Goal: Transaction & Acquisition: Register for event/course

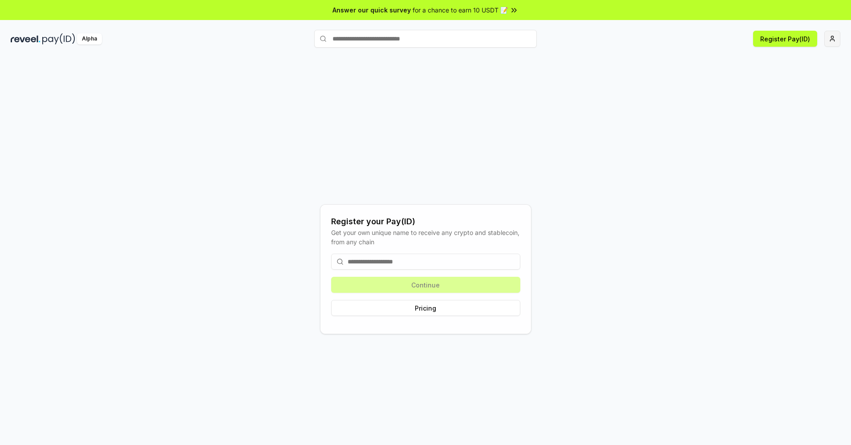
click at [838, 40] on html "Answer our quick survey for a chance to earn 10 USDT 📝 Alpha Register Pay(ID) R…" at bounding box center [425, 222] width 851 height 445
click at [688, 80] on html "Answer our quick survey for a chance to earn 10 USDT 📝 Alpha Register Pay(ID) R…" at bounding box center [425, 222] width 851 height 445
click at [377, 256] on input at bounding box center [425, 262] width 189 height 16
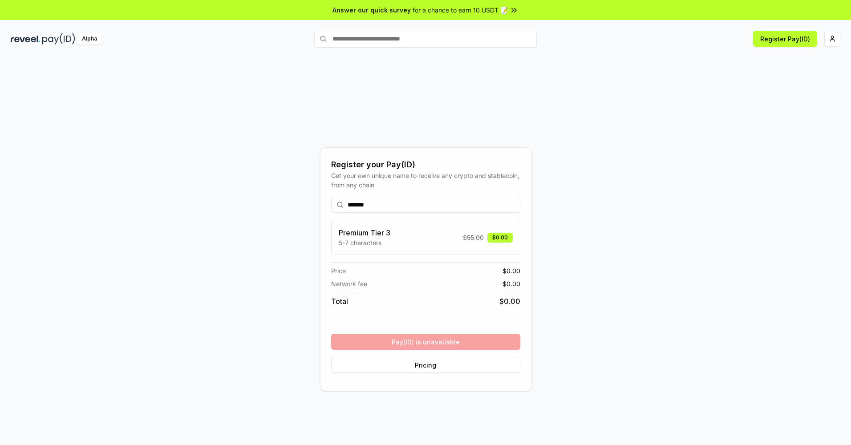
click at [430, 348] on div "******* Premium Tier 3 5-7 characters $ 55.00 $0.00 Price $ 0.00 Network fee $ …" at bounding box center [425, 285] width 189 height 191
click at [393, 208] on input "*******" at bounding box center [425, 205] width 189 height 16
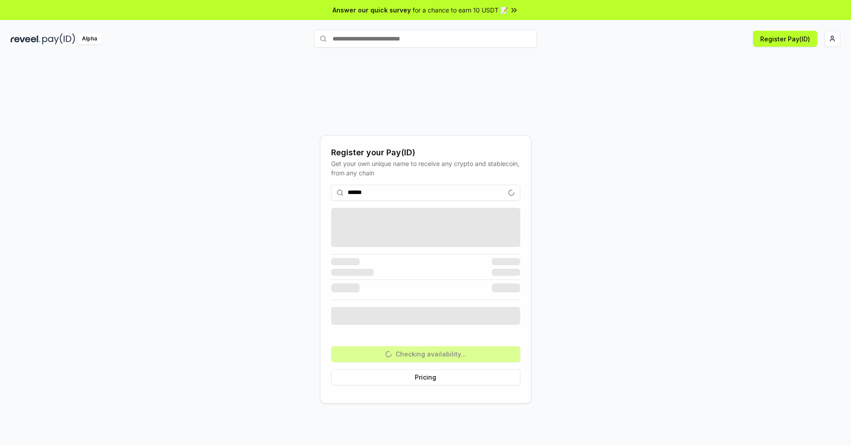
type input "*******"
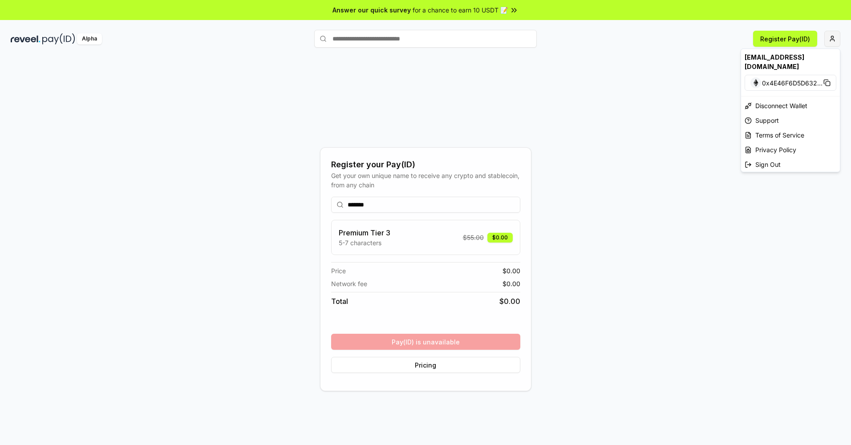
click at [836, 39] on html "Answer our quick survey for a chance to earn 10 USDT 📝 Alpha Register Pay(ID) R…" at bounding box center [425, 222] width 851 height 445
click at [794, 57] on div "[EMAIL_ADDRESS][DOMAIN_NAME]" at bounding box center [790, 62] width 99 height 26
drag, startPoint x: 759, startPoint y: 57, endPoint x: 752, endPoint y: 57, distance: 7.6
click at [758, 57] on div "[EMAIL_ADDRESS][DOMAIN_NAME]" at bounding box center [790, 62] width 99 height 26
click at [554, 63] on html "Answer our quick survey for a chance to earn 10 USDT 📝 Alpha Register Pay(ID) R…" at bounding box center [425, 222] width 851 height 445
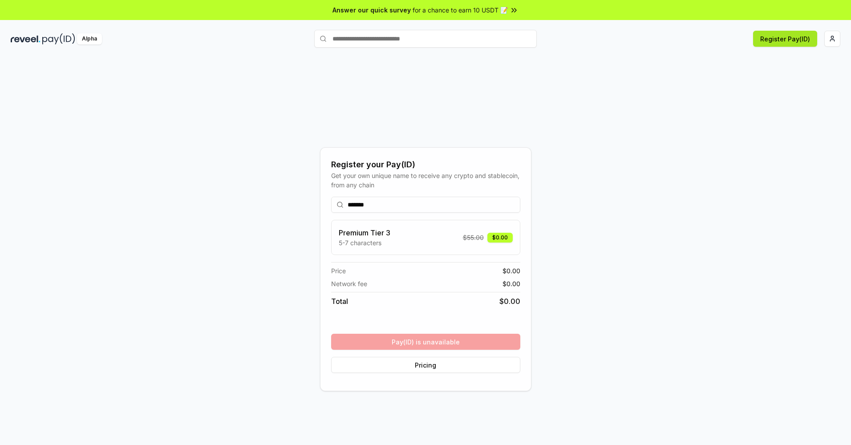
click at [773, 38] on button "Register Pay(ID)" at bounding box center [785, 39] width 64 height 16
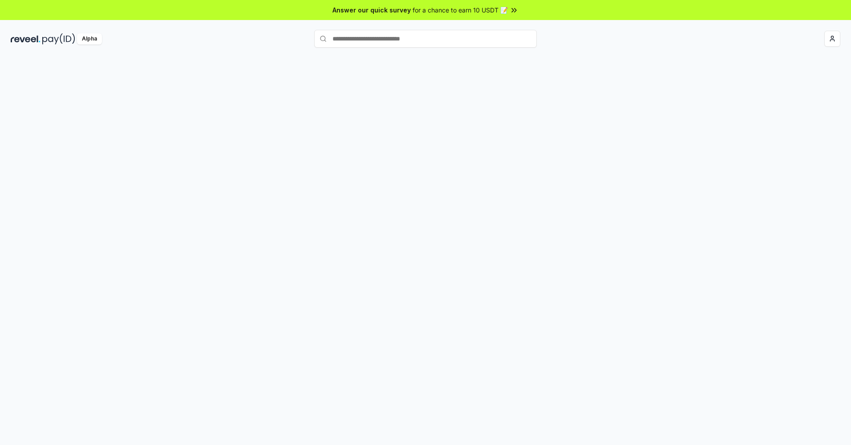
click at [390, 207] on body "Answer our quick survey for a chance to earn 10 USDT 📝 Alpha" at bounding box center [425, 222] width 851 height 445
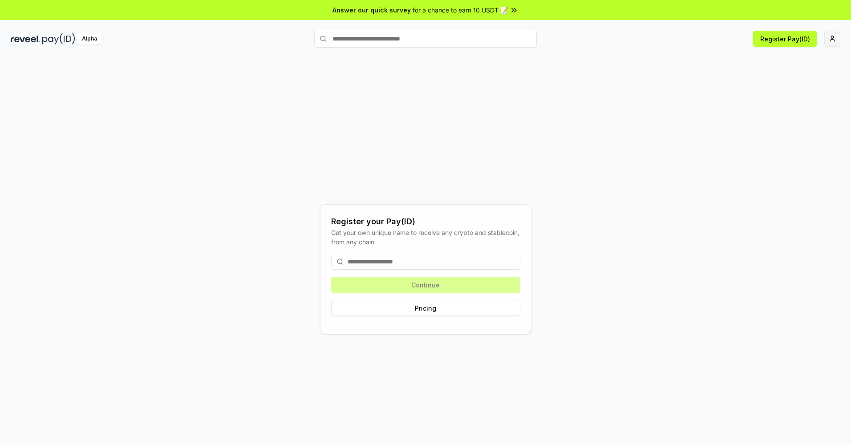
click at [831, 36] on html "Answer our quick survey for a chance to earn 10 USDT 📝 Alpha Register Pay(ID) R…" at bounding box center [425, 222] width 851 height 445
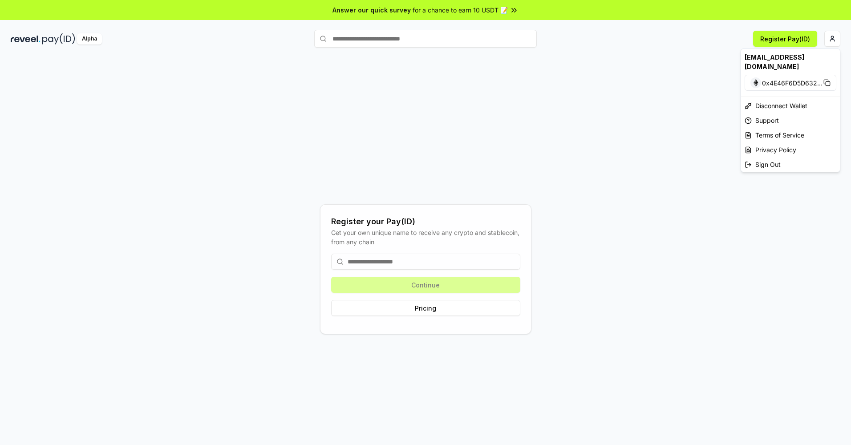
click at [775, 78] on span "0x4E46F6D5D632 ..." at bounding box center [792, 82] width 61 height 9
click at [645, 65] on html "Answer our quick survey for a chance to earn 10 USDT 📝 Alpha Register Pay(ID) R…" at bounding box center [425, 222] width 851 height 445
click at [833, 36] on html "Answer our quick survey for a chance to earn 10 USDT 📝 Alpha Register Pay(ID) R…" at bounding box center [425, 222] width 851 height 445
drag, startPoint x: 619, startPoint y: 73, endPoint x: 566, endPoint y: 126, distance: 74.9
click at [617, 75] on html "Answer our quick survey for a chance to earn 10 USDT 📝 Alpha Register Pay(ID) R…" at bounding box center [425, 222] width 851 height 445
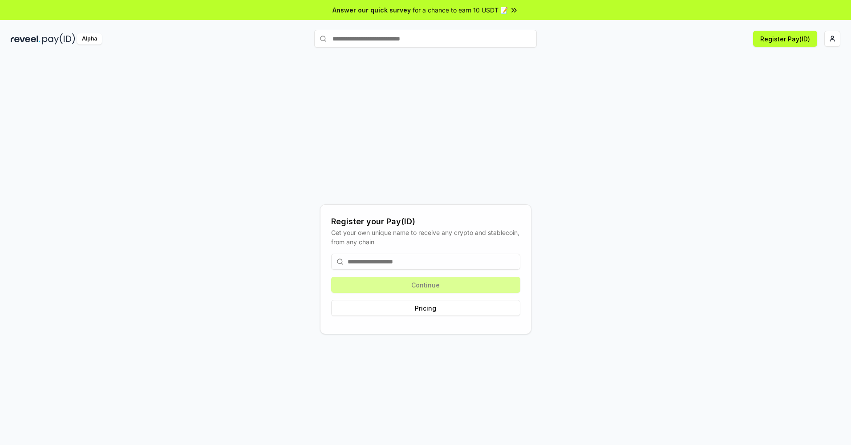
click at [414, 265] on input at bounding box center [425, 262] width 189 height 16
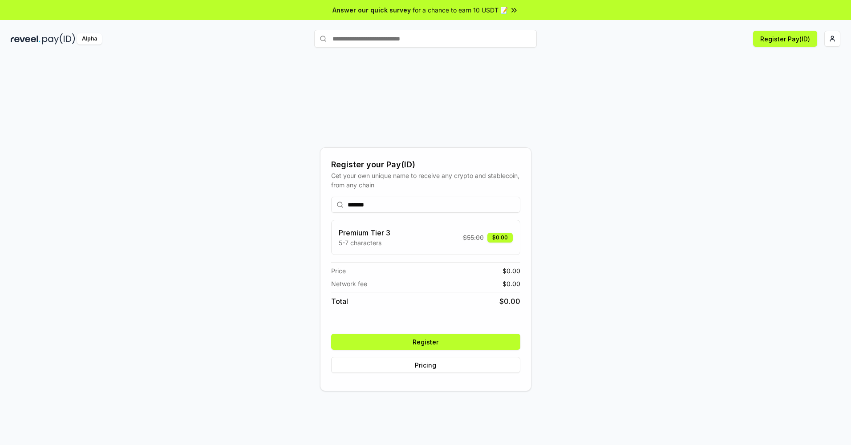
drag, startPoint x: 354, startPoint y: 203, endPoint x: 365, endPoint y: 203, distance: 11.1
click at [347, 205] on input "******" at bounding box center [425, 205] width 189 height 16
type input "********"
click at [444, 339] on button "Register" at bounding box center [425, 342] width 189 height 16
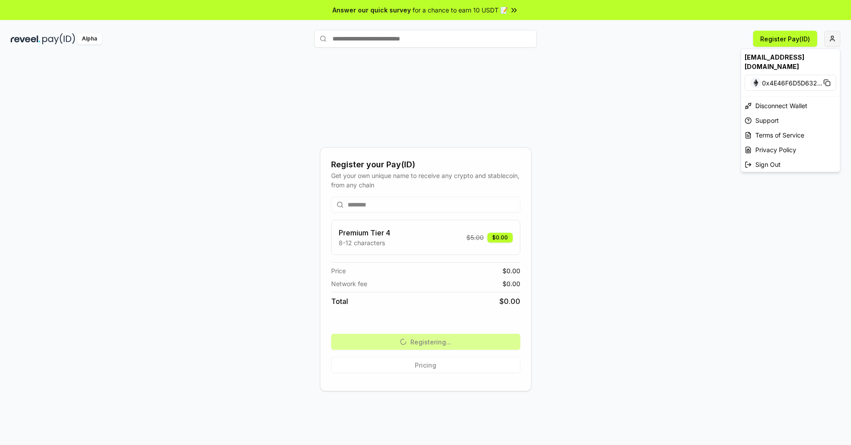
click at [827, 38] on html "Answer our quick survey for a chance to earn 10 USDT 📝 Alpha Register Pay(ID) R…" at bounding box center [425, 222] width 851 height 445
click at [569, 80] on html "Answer our quick survey for a chance to earn 10 USDT 📝 Alpha Register Pay(ID) R…" at bounding box center [425, 222] width 851 height 445
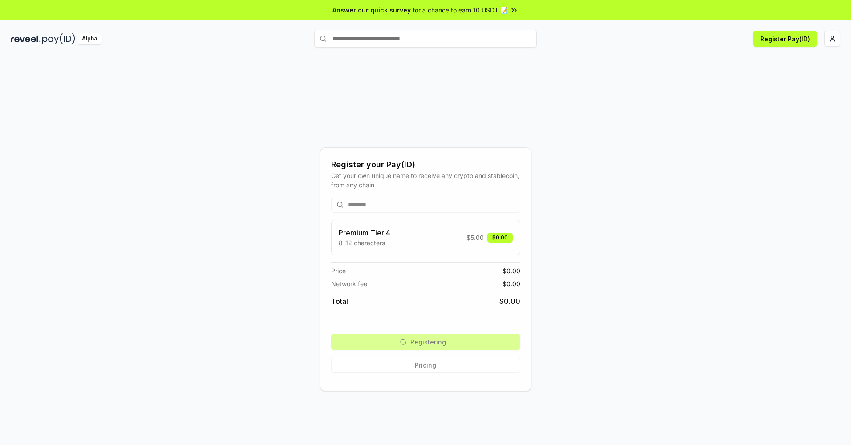
click at [410, 32] on input "text" at bounding box center [425, 39] width 223 height 18
type input "******"
click at [527, 53] on span "Pay" at bounding box center [524, 55] width 17 height 13
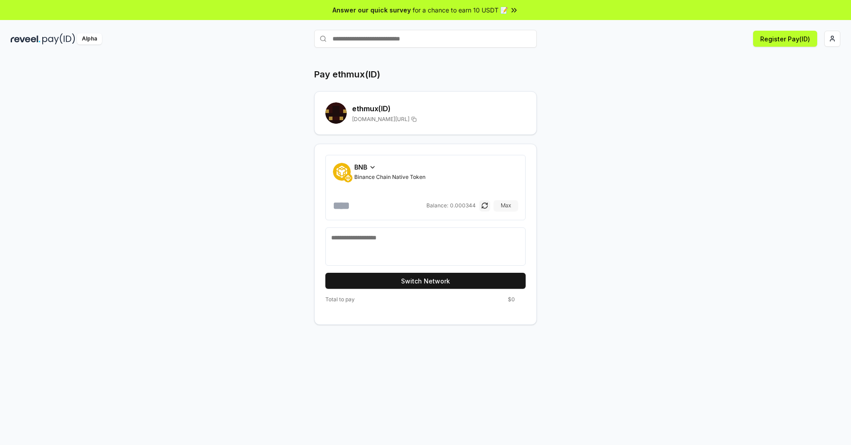
click at [508, 205] on button "Max" at bounding box center [506, 205] width 24 height 11
click at [430, 281] on button "Switch Network" at bounding box center [425, 281] width 200 height 16
drag, startPoint x: 410, startPoint y: 203, endPoint x: 369, endPoint y: 207, distance: 41.6
click at [369, 207] on input "**********" at bounding box center [379, 206] width 92 height 14
type input "*******"
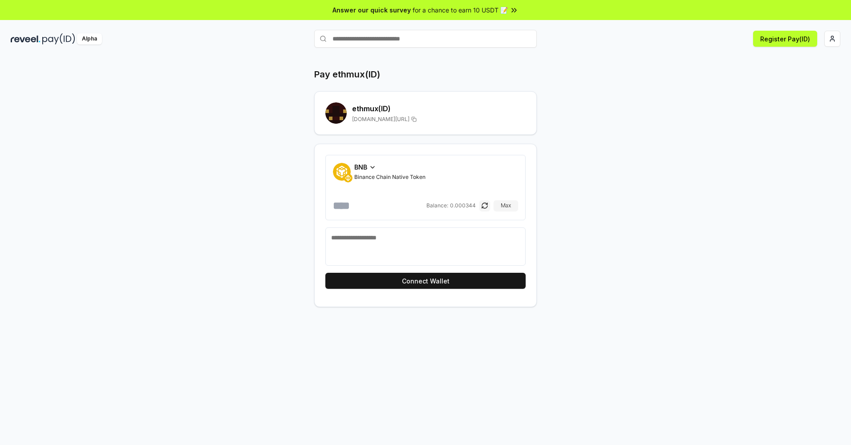
click at [539, 81] on div "Pay ethmux(ID) ethmux (ID) reveel.id/pay/ethmux BNB Binance Chain Native Token …" at bounding box center [425, 187] width 534 height 239
click at [833, 39] on html "Answer our quick survey for a chance to earn 10 USDT 📝 Alpha Register Pay(ID) P…" at bounding box center [425, 222] width 851 height 445
click at [771, 79] on div "Connect Wallet" at bounding box center [790, 86] width 99 height 15
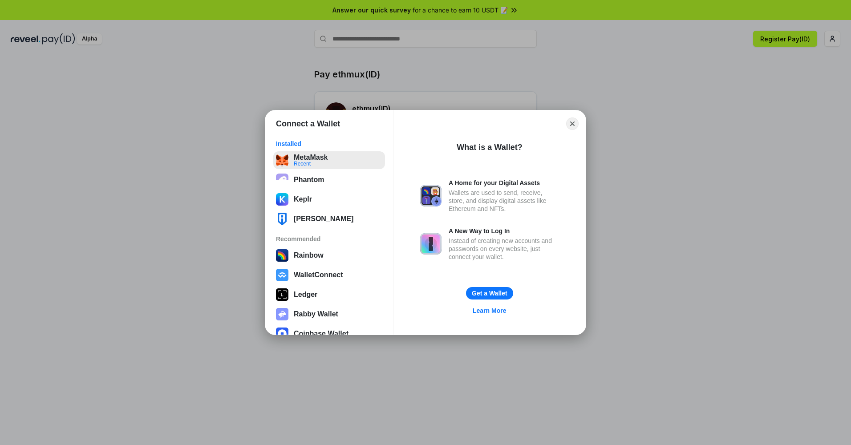
click at [314, 158] on button "MetaMask Recent" at bounding box center [329, 160] width 112 height 18
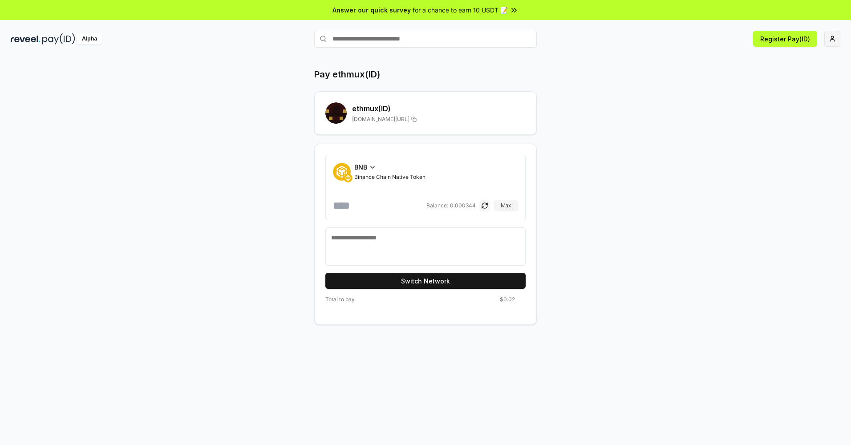
click at [838, 43] on html "Answer our quick survey for a chance to earn 10 USDT 📝 Alpha Register Pay(ID) P…" at bounding box center [425, 222] width 851 height 445
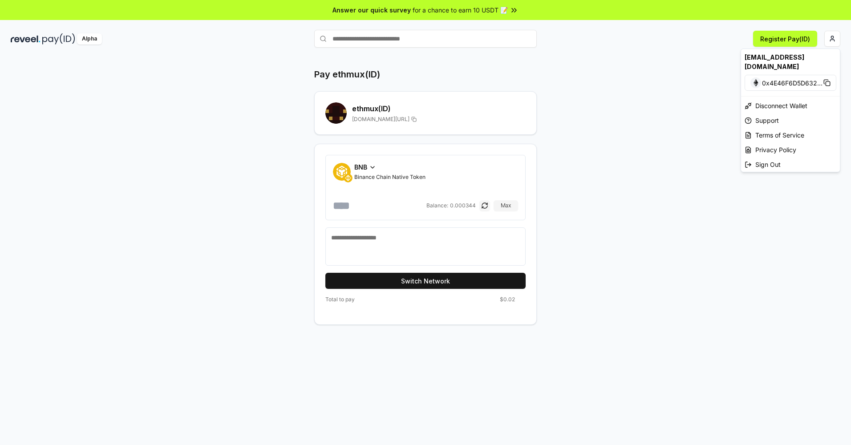
click at [661, 52] on html "Answer our quick survey for a chance to earn 10 USDT 📝 Alpha Register Pay(ID) P…" at bounding box center [425, 222] width 851 height 445
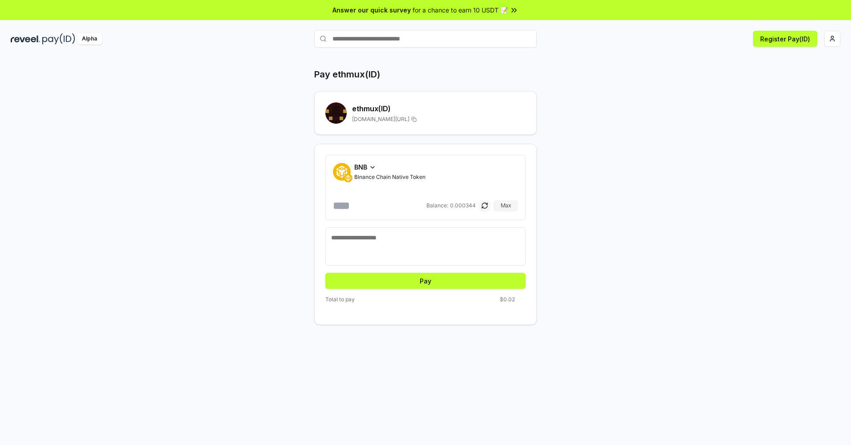
drag, startPoint x: 656, startPoint y: 304, endPoint x: 649, endPoint y: 296, distance: 10.4
click at [656, 304] on div "Pay ethmux(ID) ethmux (ID) reveel.id/pay/ethmux BNB Binance Chain Native Token …" at bounding box center [425, 196] width 534 height 257
click at [460, 286] on button "Pay" at bounding box center [425, 281] width 200 height 16
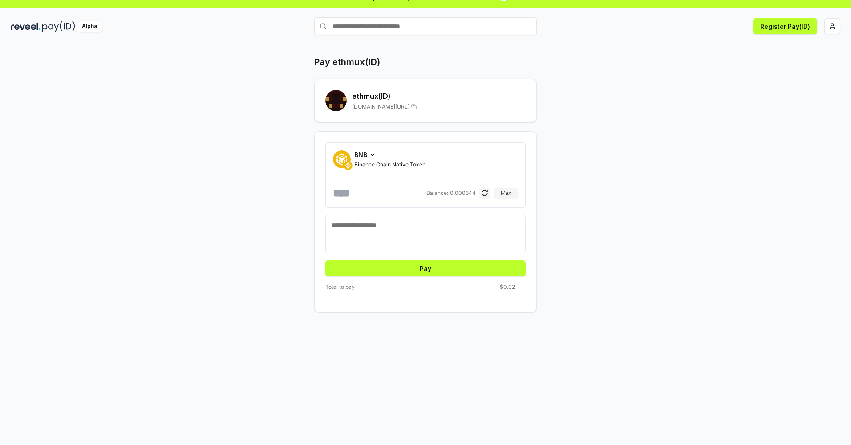
scroll to position [25, 0]
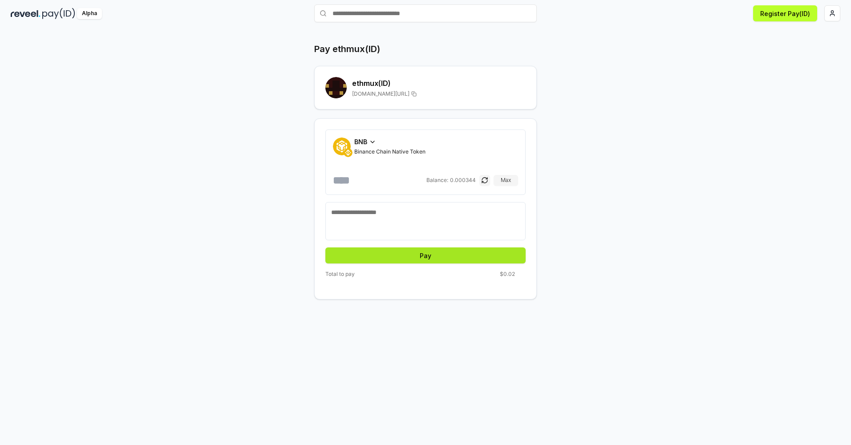
click at [409, 256] on button "Pay" at bounding box center [425, 255] width 200 height 16
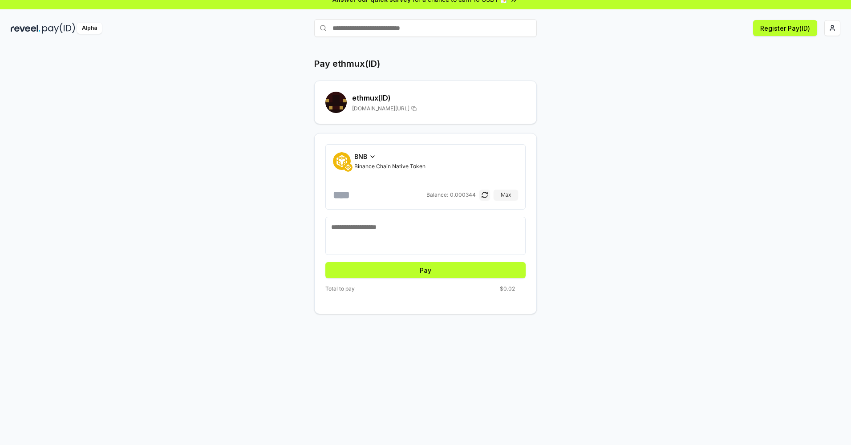
scroll to position [0, 0]
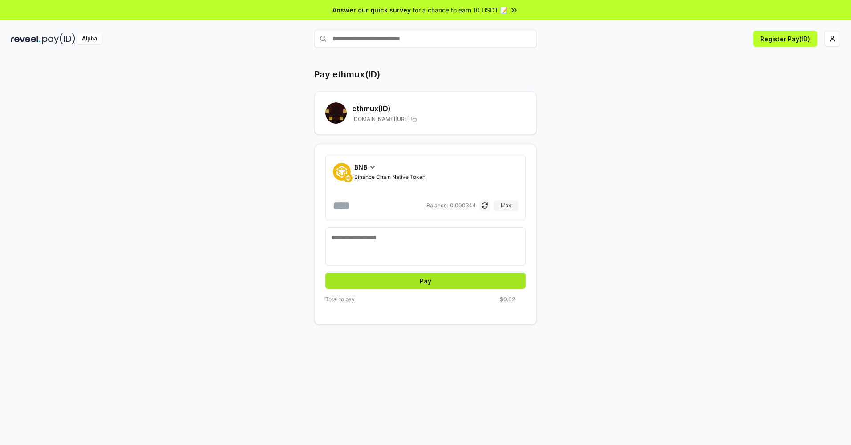
click at [430, 282] on button "Pay" at bounding box center [425, 281] width 200 height 16
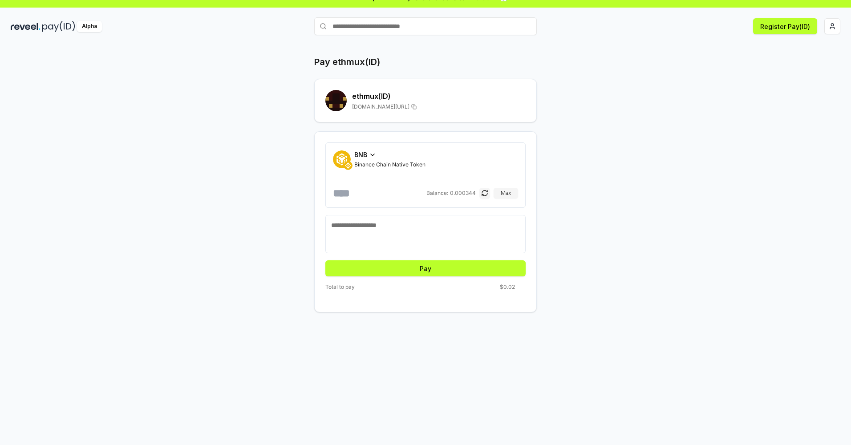
scroll to position [25, 0]
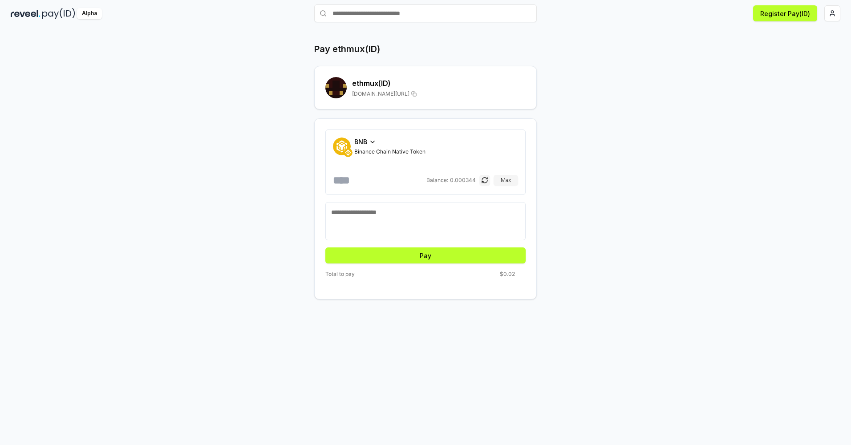
click at [567, 86] on div "Pay ethmux(ID) ethmux (ID) reveel.id/pay/ethmux BNB Binance Chain Native Token …" at bounding box center [425, 171] width 534 height 257
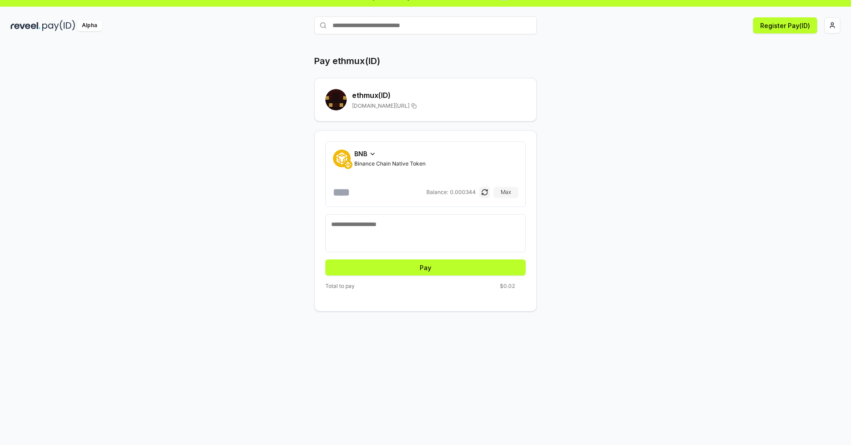
scroll to position [0, 0]
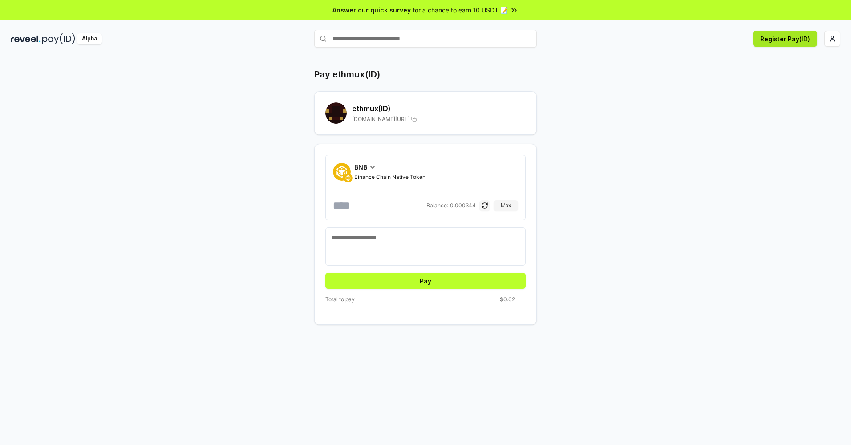
click at [784, 40] on button "Register Pay(ID)" at bounding box center [785, 39] width 64 height 16
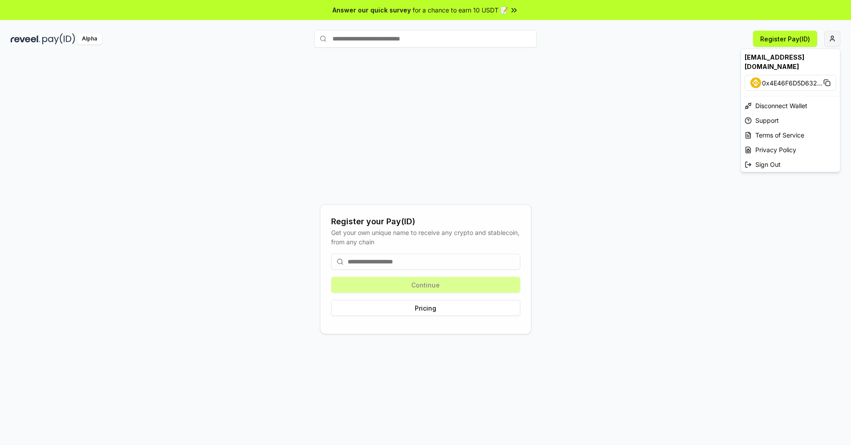
click at [831, 34] on html "Answer our quick survey for a chance to earn 10 USDT 📝 Alpha Register Pay(ID) R…" at bounding box center [425, 222] width 851 height 445
click at [631, 72] on html "Answer our quick survey for a chance to earn 10 USDT 📝 Alpha Register Pay(ID) R…" at bounding box center [425, 222] width 851 height 445
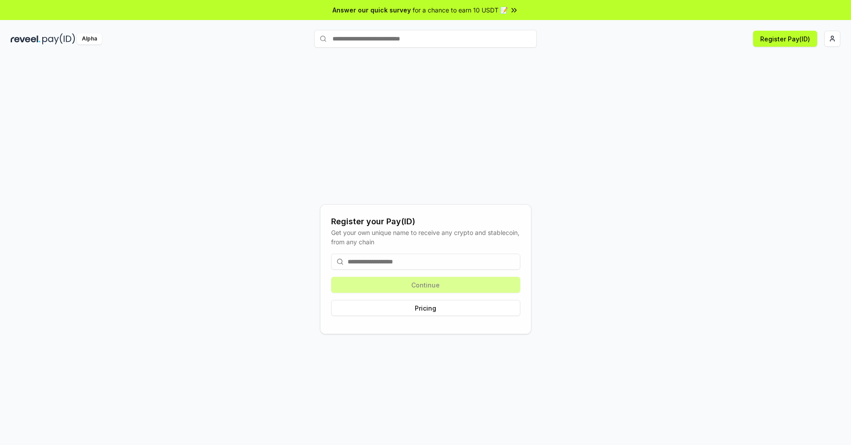
click at [381, 259] on input at bounding box center [425, 262] width 189 height 16
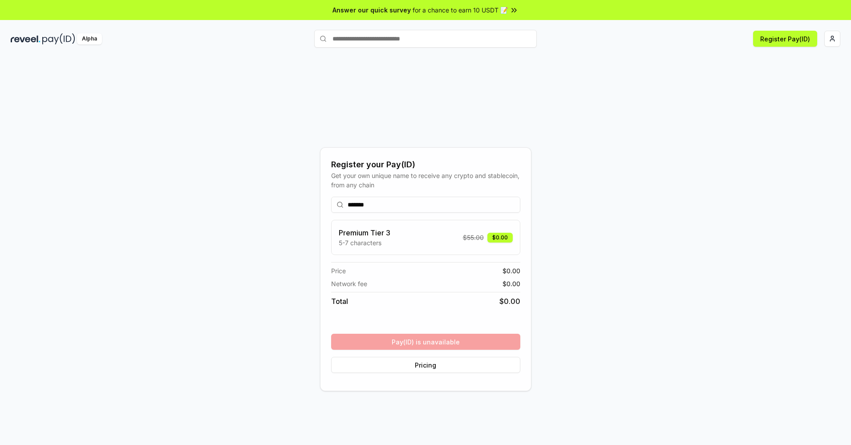
click at [420, 343] on div "******* Premium Tier 3 5-7 characters $ 55.00 $0.00 Price $ 0.00 Network fee $ …" at bounding box center [425, 285] width 189 height 191
click at [394, 204] on input "*******" at bounding box center [425, 205] width 189 height 16
type input "******"
click at [434, 341] on button "Register" at bounding box center [425, 342] width 189 height 16
